Goal: Transaction & Acquisition: Book appointment/travel/reservation

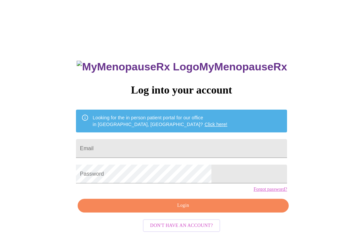
click at [217, 144] on input "Email" at bounding box center [181, 148] width 211 height 19
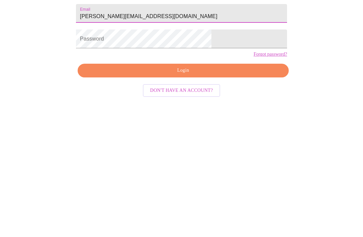
type input "[PERSON_NAME][EMAIL_ADDRESS][DOMAIN_NAME]"
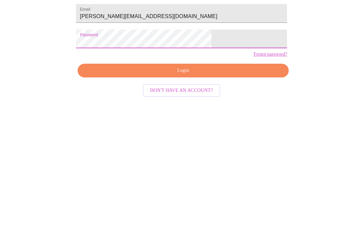
click at [210, 199] on button "Login" at bounding box center [183, 206] width 211 height 14
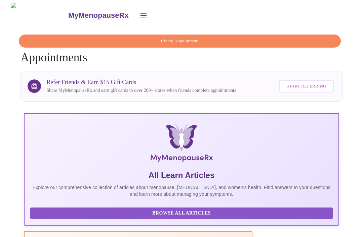
click at [195, 43] on button "Create Appointment" at bounding box center [180, 41] width 322 height 13
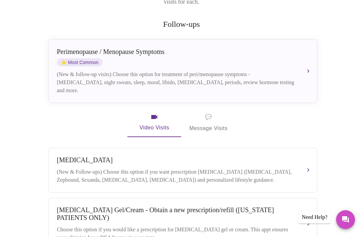
scroll to position [108, 0]
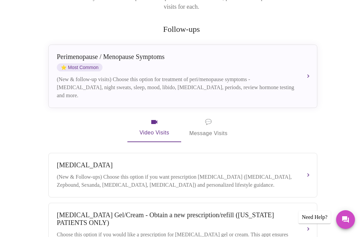
click at [311, 65] on button "Perimenopause / Menopause Symptoms ⭐ Most Common (New & follow-up visits) Choos…" at bounding box center [182, 76] width 269 height 63
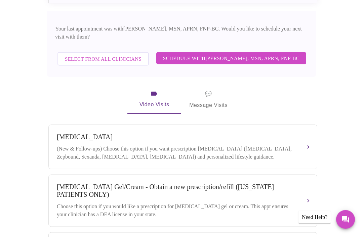
scroll to position [212, 0]
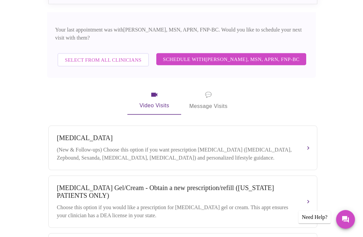
click at [266, 55] on span "Schedule with Larissa Wright, MSN, APRN, FNP-BC" at bounding box center [231, 59] width 136 height 9
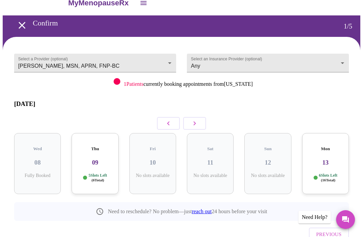
click at [343, 61] on body "MyMenopauseRx Confirm 1 / 5 Select a Provider (optional) Larissa Wright, MSN, A…" at bounding box center [181, 132] width 357 height 285
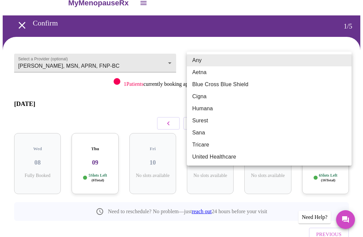
click at [309, 44] on div at bounding box center [181, 118] width 363 height 237
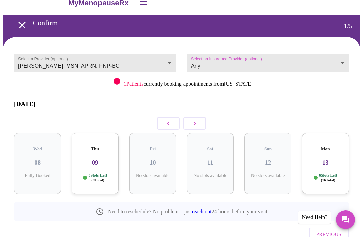
click at [199, 121] on button "button" at bounding box center [194, 123] width 23 height 13
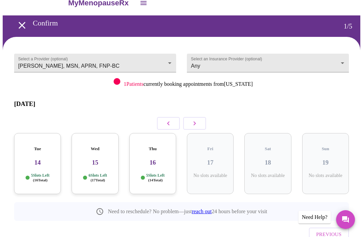
click at [196, 120] on icon "button" at bounding box center [194, 124] width 8 height 8
click at [192, 120] on icon "button" at bounding box center [194, 124] width 8 height 8
click at [190, 120] on icon "button" at bounding box center [194, 124] width 8 height 8
click at [193, 120] on icon "button" at bounding box center [194, 124] width 8 height 8
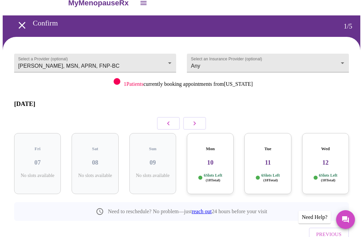
click at [193, 122] on icon "button" at bounding box center [194, 124] width 2 height 4
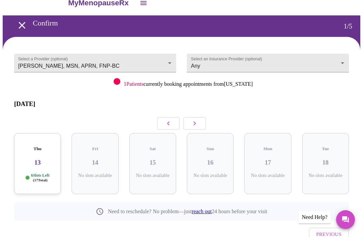
click at [196, 120] on icon "button" at bounding box center [194, 124] width 8 height 8
click at [197, 120] on icon "button" at bounding box center [194, 124] width 8 height 8
click at [42, 160] on div "Mon 01 7 Slots Left ( 19 Total)" at bounding box center [37, 163] width 47 height 61
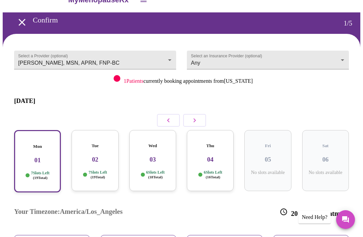
scroll to position [100, 0]
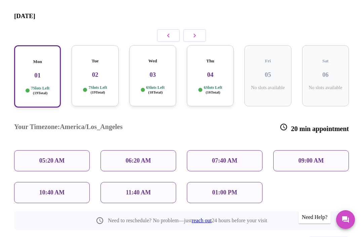
click at [318, 157] on p "09:00 AM" at bounding box center [311, 160] width 26 height 7
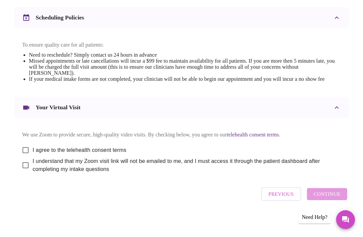
scroll to position [249, 0]
click at [24, 157] on input "I agree to the telehealth consent terms" at bounding box center [25, 150] width 14 height 14
checkbox input "true"
click at [22, 173] on input "I understand that my Zoom visit link will not be emailed to me, and I must acce…" at bounding box center [25, 165] width 14 height 14
checkbox input "true"
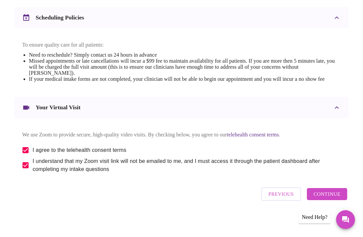
click at [329, 199] on span "Continue" at bounding box center [326, 194] width 27 height 9
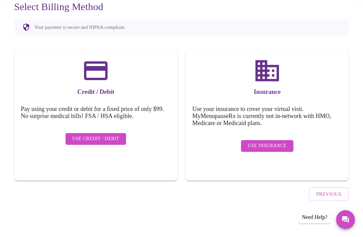
scroll to position [22, 0]
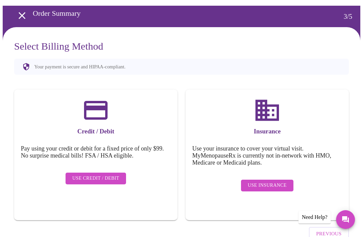
click at [104, 176] on span "Use Credit / Debit" at bounding box center [95, 179] width 47 height 8
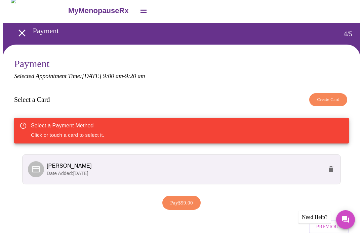
scroll to position [13, 0]
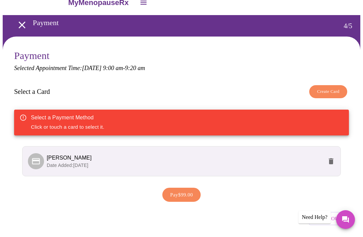
click at [201, 163] on p "Date Added: 09-24-2025" at bounding box center [185, 165] width 276 height 7
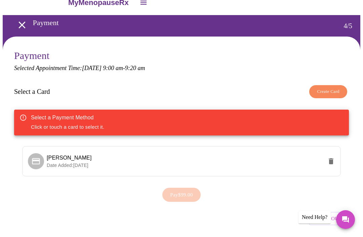
click at [73, 164] on span "Date Added: 09-24-2025" at bounding box center [68, 165] width 42 height 5
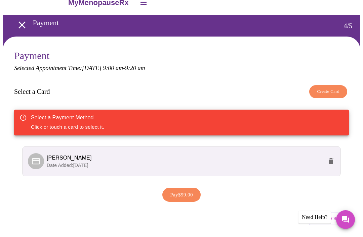
click at [68, 164] on span "Date Added: 09-24-2025" at bounding box center [68, 165] width 42 height 5
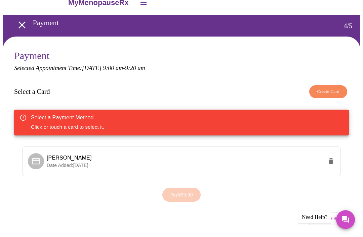
click at [37, 163] on icon at bounding box center [36, 161] width 8 height 6
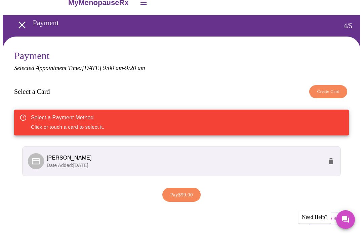
click at [187, 196] on span "Pay $99.00" at bounding box center [181, 195] width 23 height 9
